Goal: Task Accomplishment & Management: Manage account settings

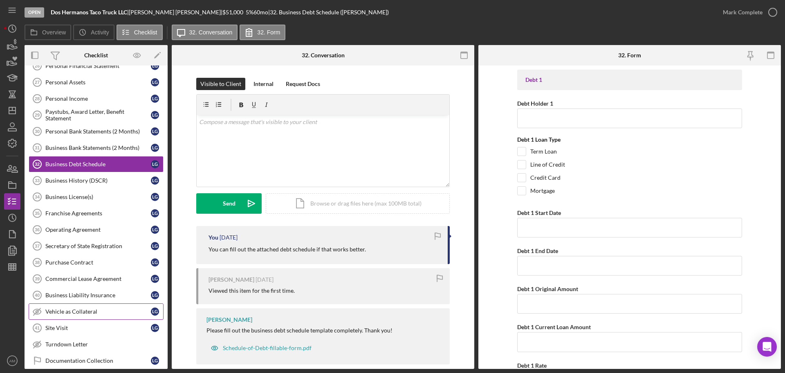
scroll to position [311, 0]
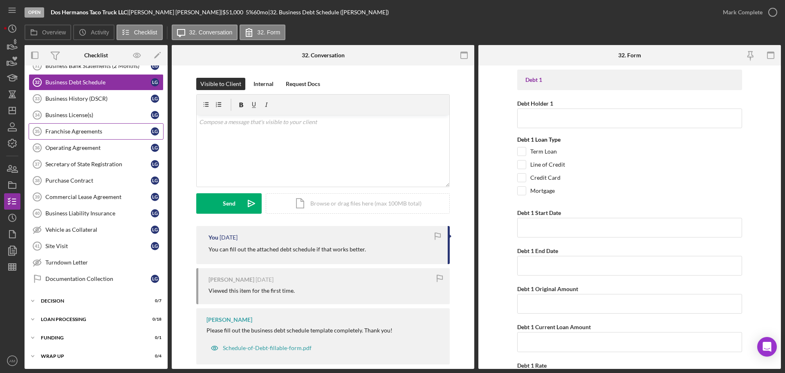
click at [73, 133] on div "Franchise Agreements" at bounding box center [98, 131] width 106 height 7
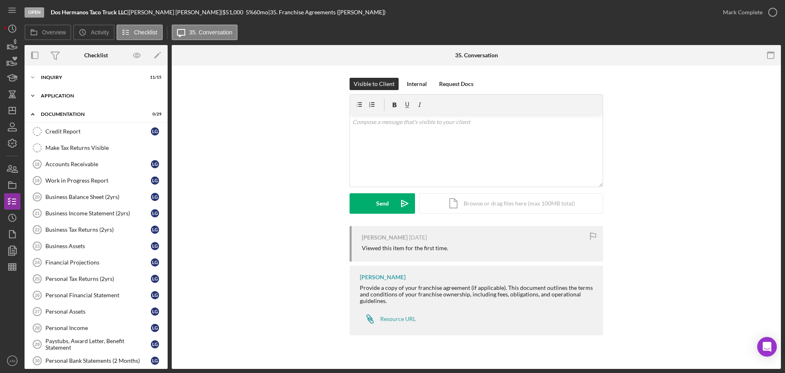
click at [67, 94] on div "Application" at bounding box center [99, 95] width 117 height 5
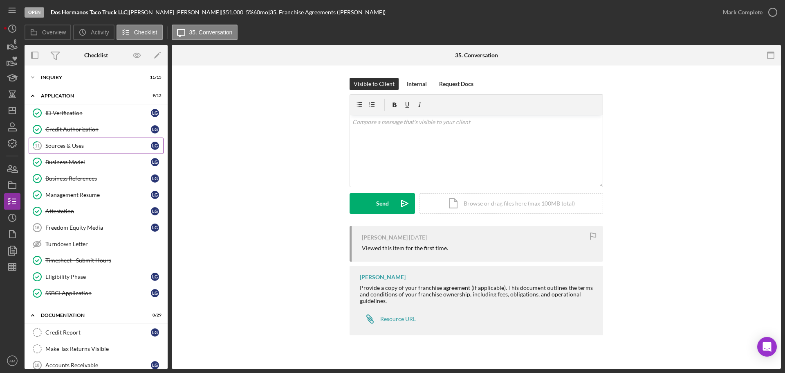
click at [72, 146] on div "Sources & Uses" at bounding box center [98, 145] width 106 height 7
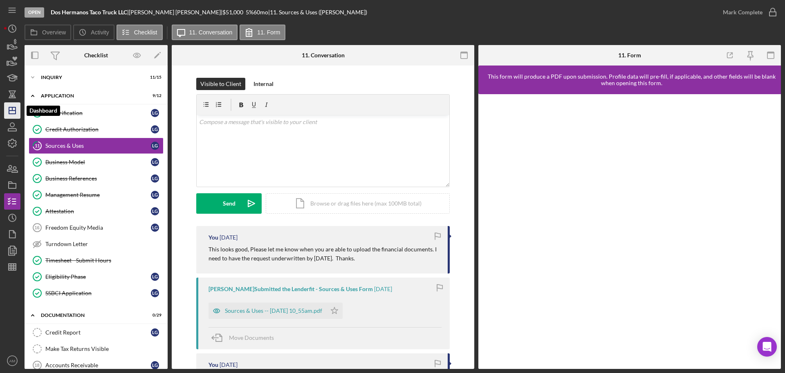
click at [15, 110] on icon "Icon/Dashboard" at bounding box center [12, 110] width 20 height 20
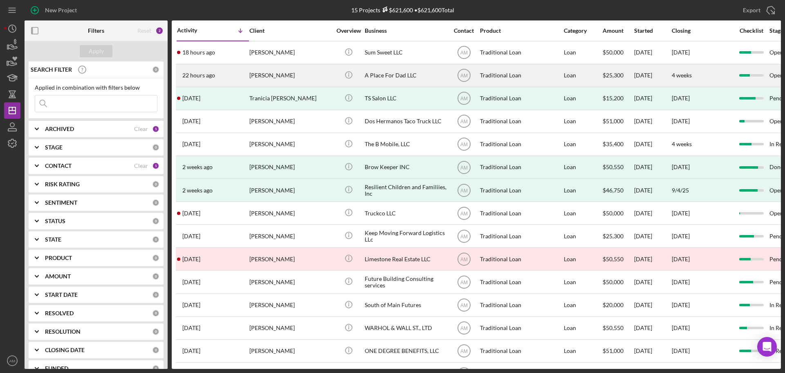
click at [387, 75] on div "A Place For Dad LLC" at bounding box center [406, 76] width 82 height 22
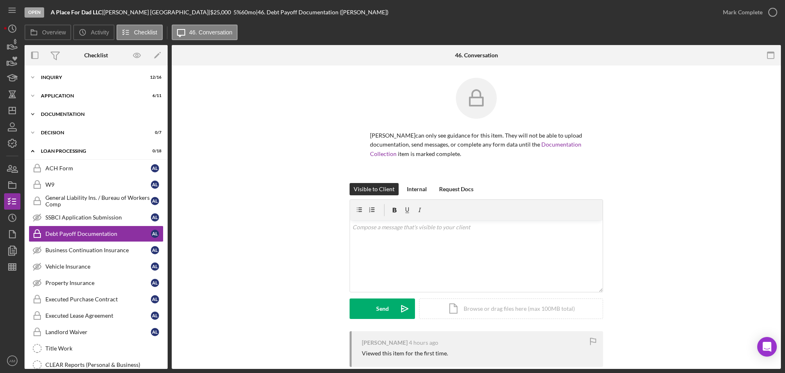
click at [67, 113] on div "Documentation" at bounding box center [99, 114] width 117 height 5
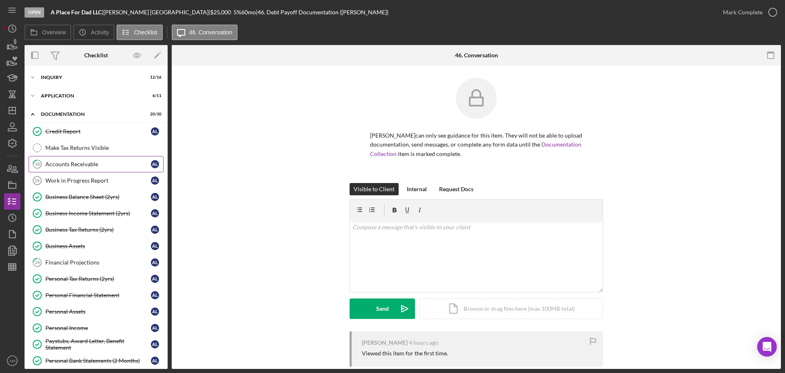
click at [90, 161] on div "Accounts Receivable" at bounding box center [98, 164] width 106 height 7
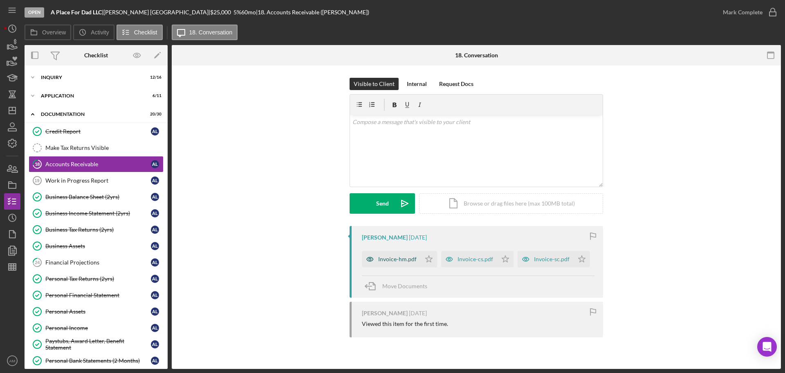
click at [387, 258] on div "Invoice-hm.pdf" at bounding box center [397, 259] width 38 height 7
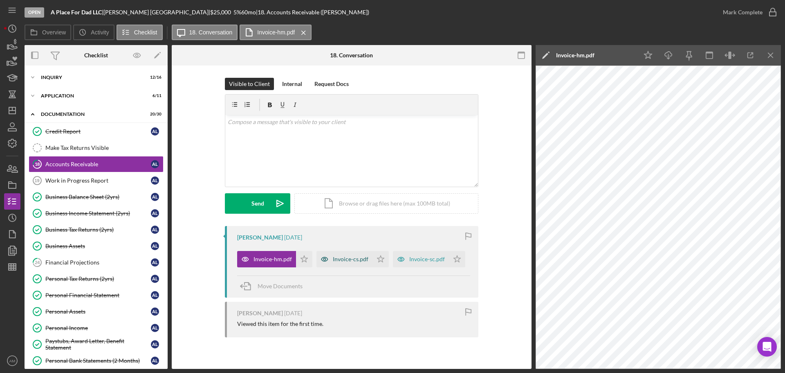
click at [356, 261] on div "Invoice-cs.pdf" at bounding box center [351, 259] width 36 height 7
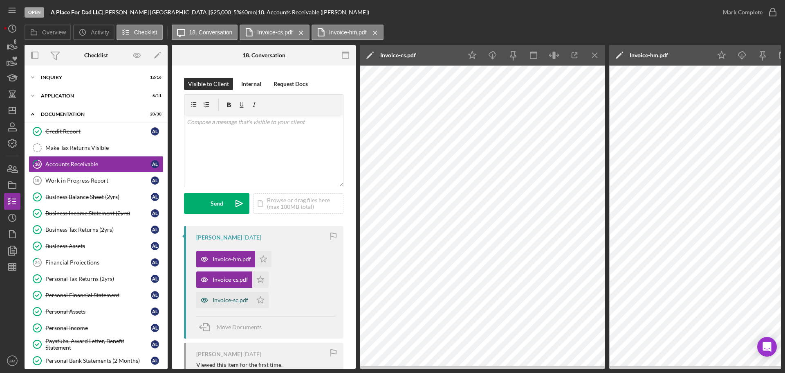
click at [232, 301] on div "Invoice-sc.pdf" at bounding box center [231, 299] width 36 height 7
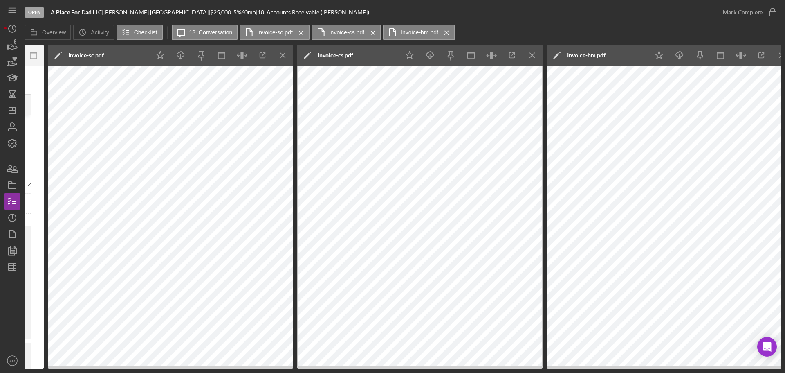
scroll to position [0, 311]
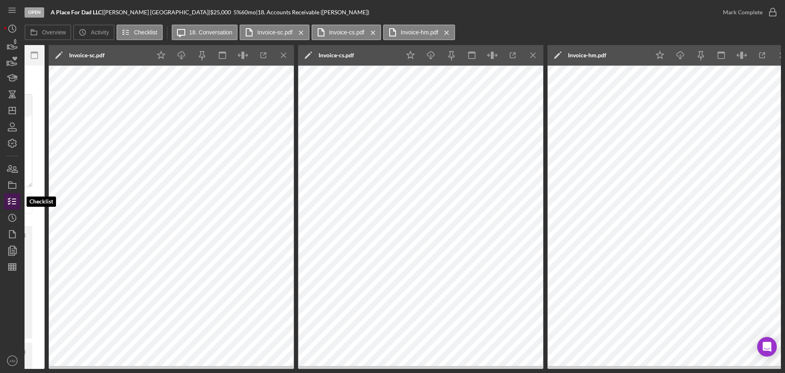
click at [12, 199] on icon "button" at bounding box center [12, 201] width 20 height 20
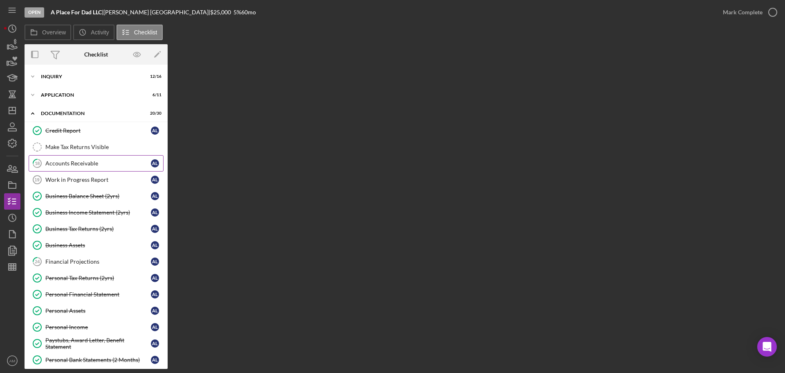
click at [72, 162] on div "Accounts Receivable" at bounding box center [98, 163] width 106 height 7
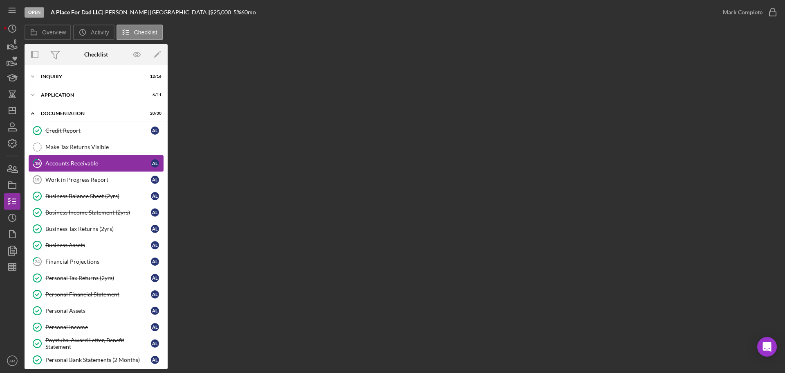
click at [77, 161] on div "Accounts Receivable" at bounding box center [98, 163] width 106 height 7
click at [69, 179] on div "Work in Progress Report" at bounding box center [98, 179] width 106 height 7
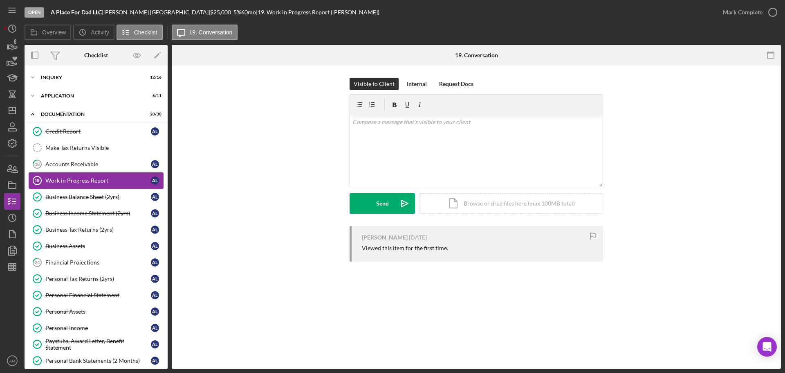
click at [65, 180] on div "Work in Progress Report" at bounding box center [98, 180] width 106 height 7
click at [79, 163] on div "Accounts Receivable" at bounding box center [98, 164] width 106 height 7
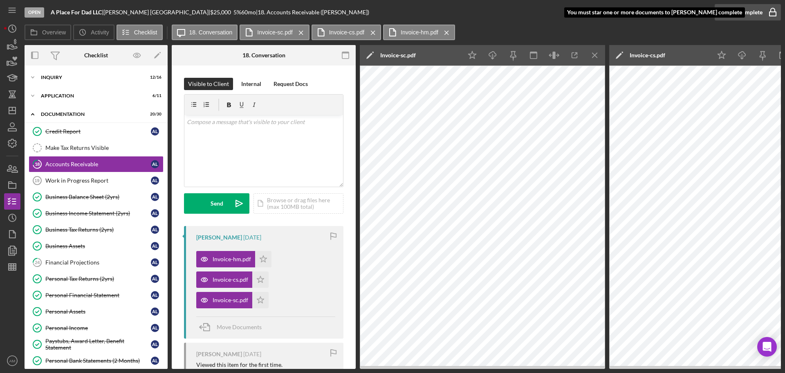
click at [740, 10] on div "Mark Complete" at bounding box center [743, 12] width 40 height 16
click at [263, 258] on polygon "button" at bounding box center [263, 258] width 7 height 7
click at [259, 277] on polygon "button" at bounding box center [260, 279] width 7 height 7
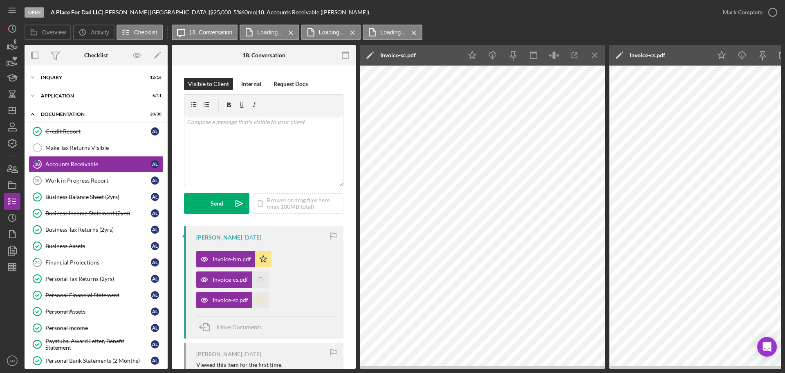
click at [259, 297] on polygon "button" at bounding box center [260, 299] width 7 height 7
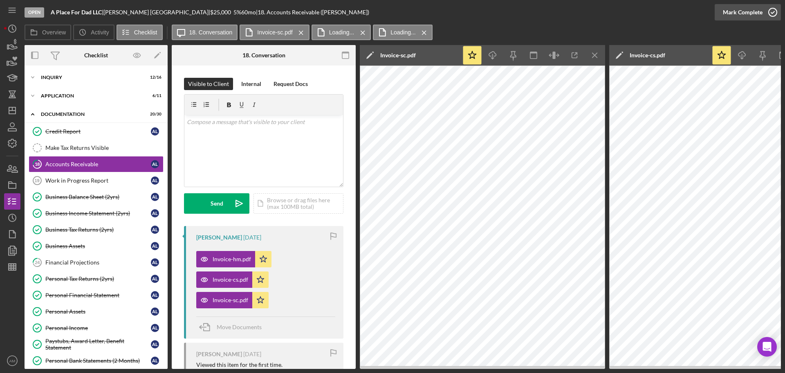
click at [735, 11] on div "Mark Complete" at bounding box center [743, 12] width 40 height 16
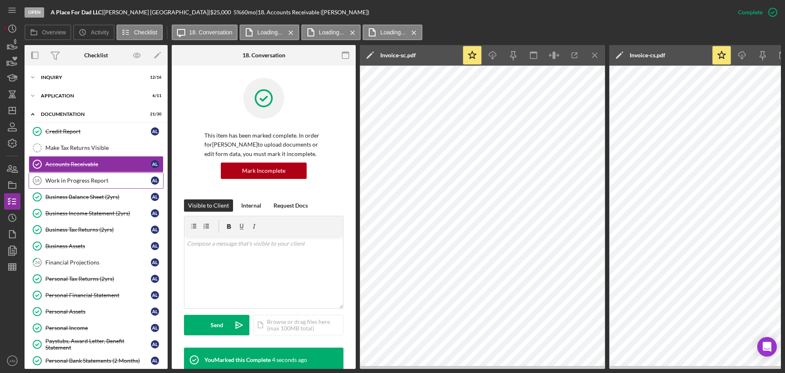
click at [101, 179] on div "Work in Progress Report" at bounding box center [98, 180] width 106 height 7
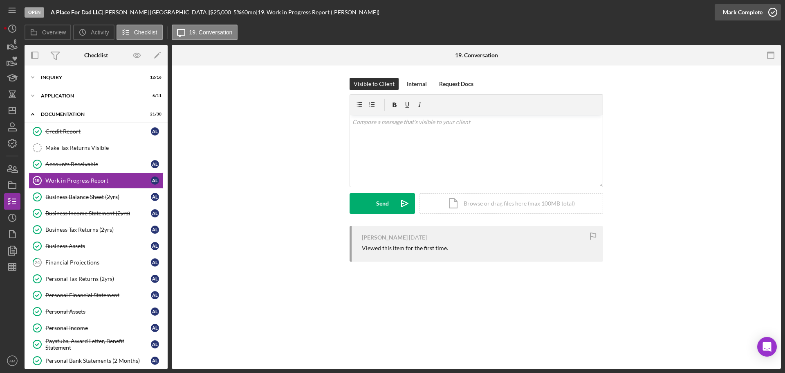
click at [732, 9] on div "Mark Complete" at bounding box center [743, 12] width 40 height 16
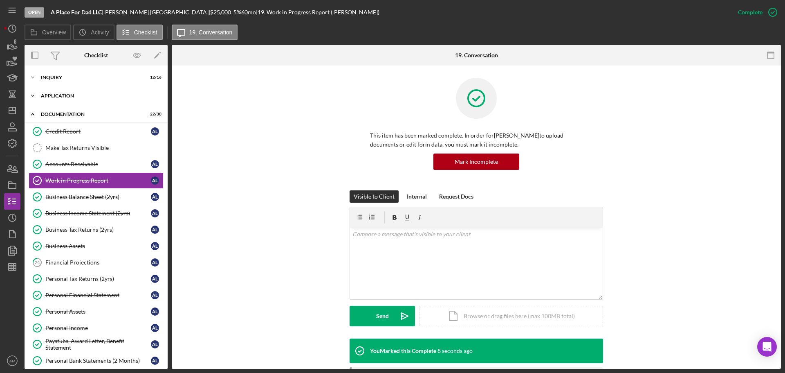
click at [65, 93] on div "Icon/Expander Application 6 / 11" at bounding box center [96, 96] width 143 height 16
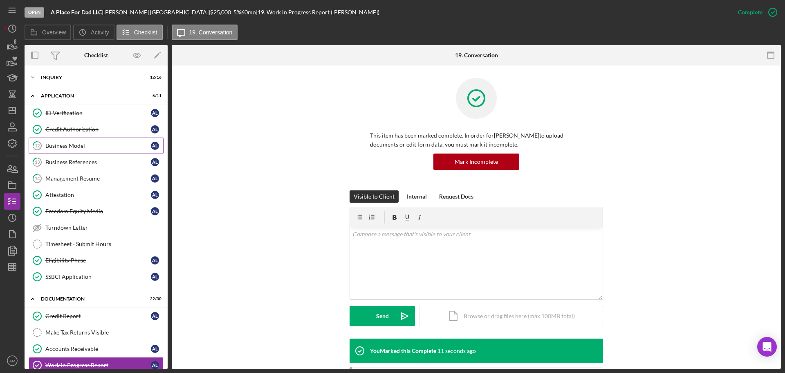
click at [72, 145] on div "Business Model" at bounding box center [98, 145] width 106 height 7
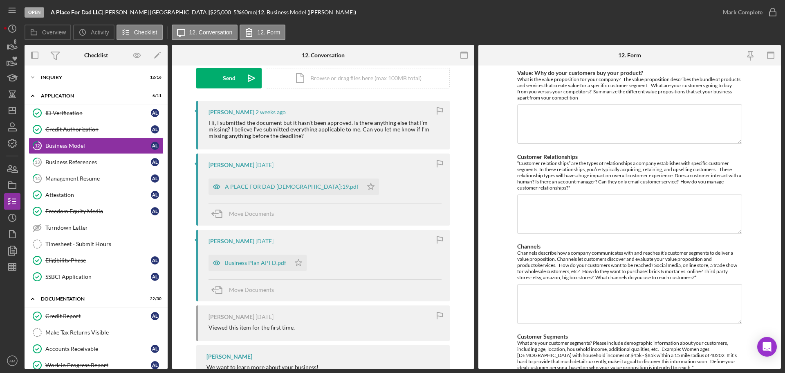
scroll to position [164, 0]
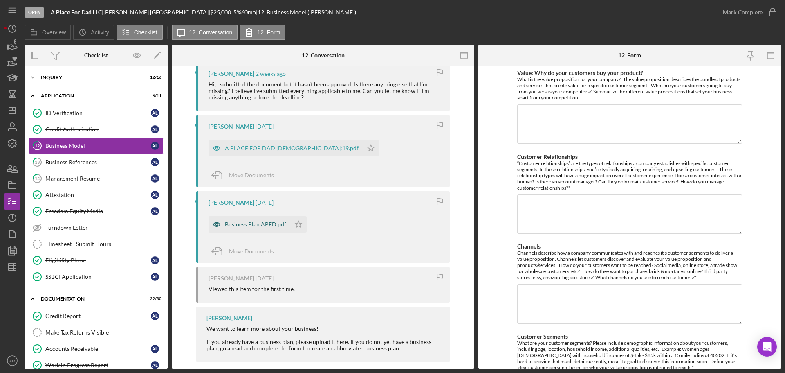
click at [250, 224] on div "Business Plan APFD.pdf" at bounding box center [255, 224] width 61 height 7
